Goal: Check status: Check status

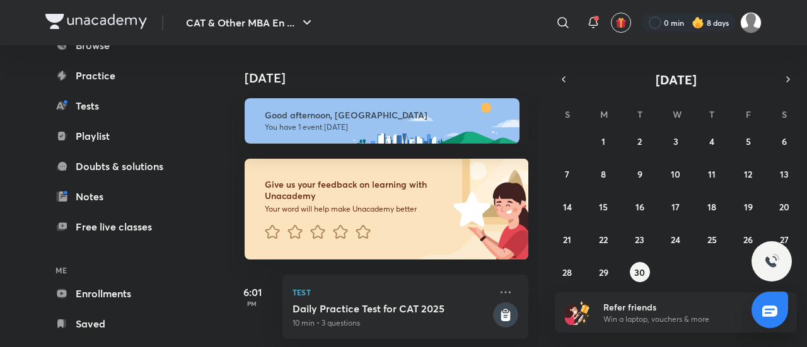
scroll to position [159, 0]
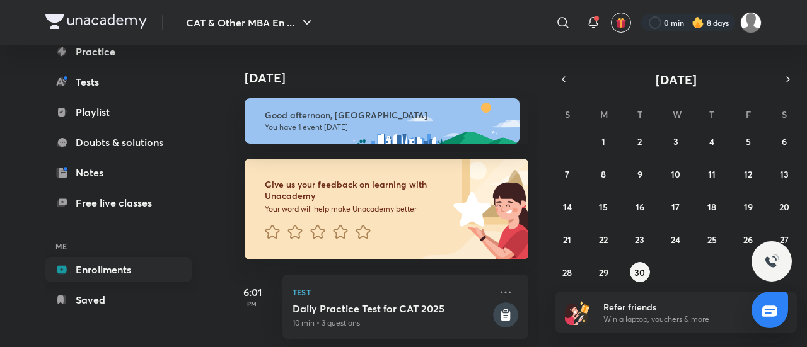
drag, startPoint x: 98, startPoint y: 267, endPoint x: 106, endPoint y: 263, distance: 9.6
click at [98, 267] on link "Enrollments" at bounding box center [118, 269] width 146 height 25
click at [122, 261] on link "Enrollments" at bounding box center [118, 269] width 146 height 25
click at [125, 265] on link "Enrollments" at bounding box center [118, 269] width 146 height 25
click at [121, 261] on link "Enrollments" at bounding box center [118, 269] width 146 height 25
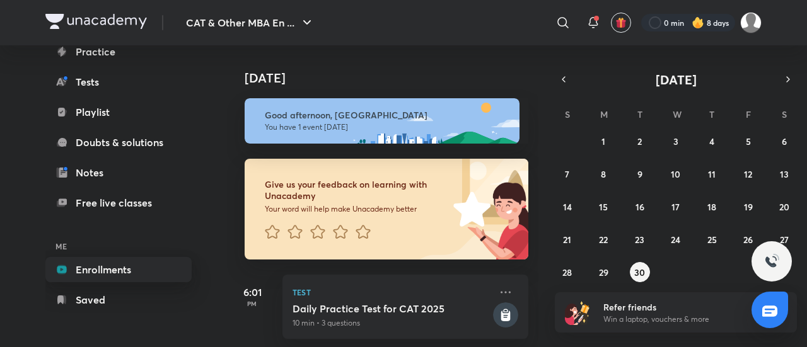
click at [153, 264] on link "Enrollments" at bounding box center [118, 269] width 146 height 25
click at [147, 268] on link "Enrollments" at bounding box center [118, 269] width 146 height 25
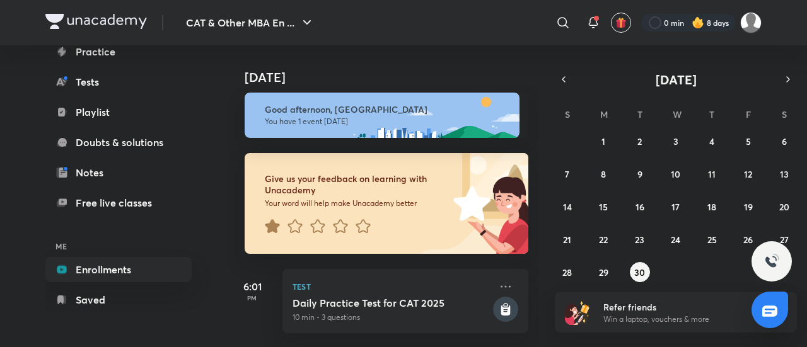
scroll to position [0, 0]
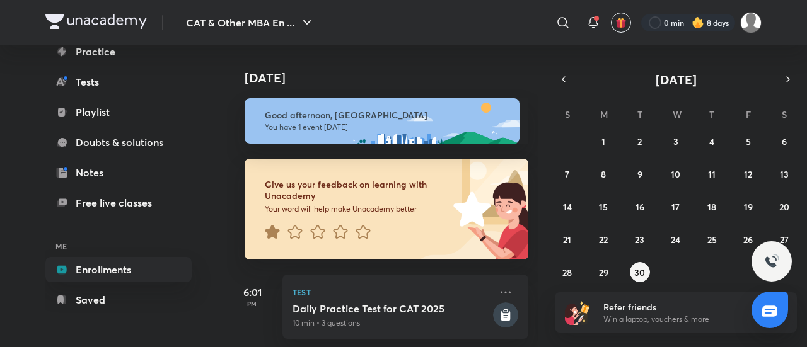
click at [790, 26] on header "CAT & Other MBA En ... ​ 0 min 8 days" at bounding box center [403, 22] width 807 height 45
